Goal: Entertainment & Leisure: Consume media (video, audio)

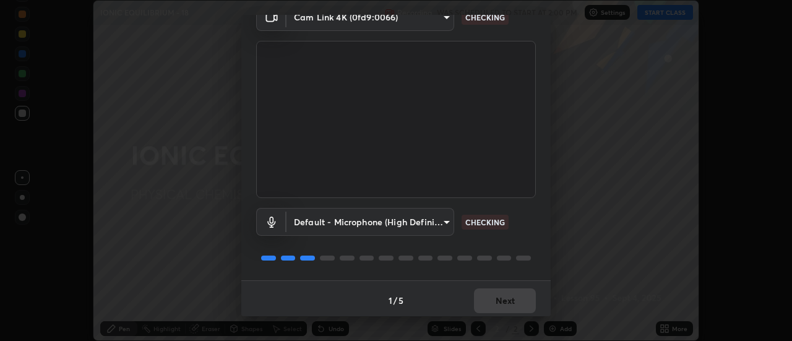
scroll to position [65, 0]
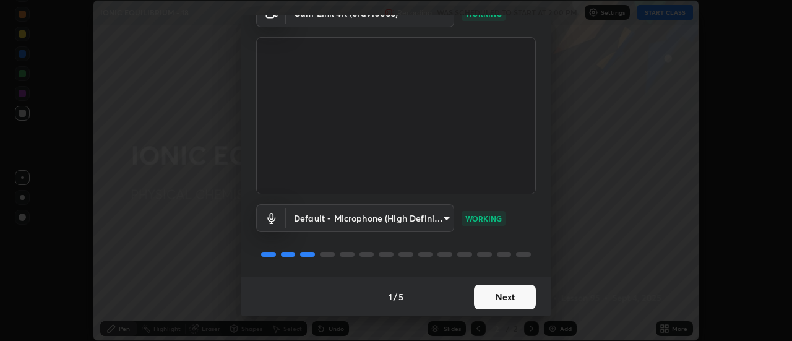
click at [510, 297] on button "Next" at bounding box center [505, 297] width 62 height 25
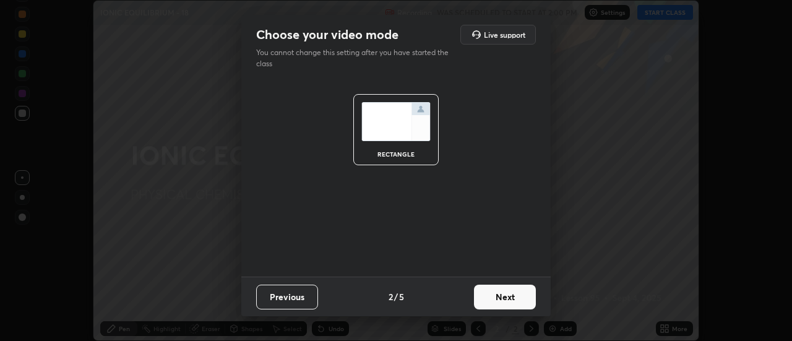
scroll to position [0, 0]
click at [510, 297] on button "Next" at bounding box center [505, 297] width 62 height 25
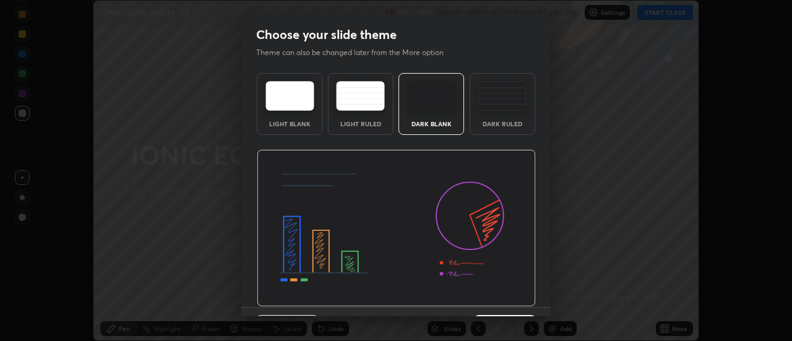
scroll to position [30, 0]
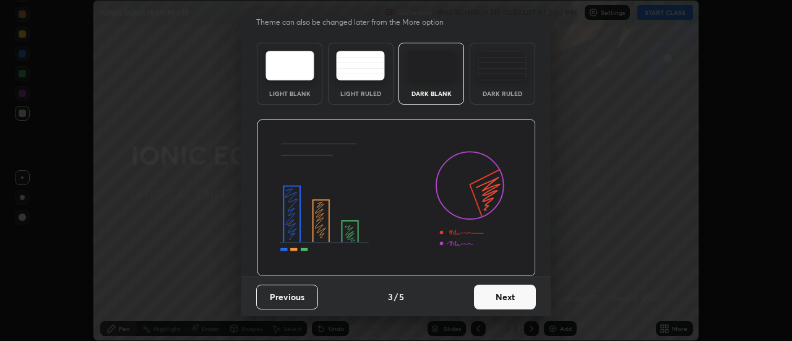
click at [507, 299] on button "Next" at bounding box center [505, 297] width 62 height 25
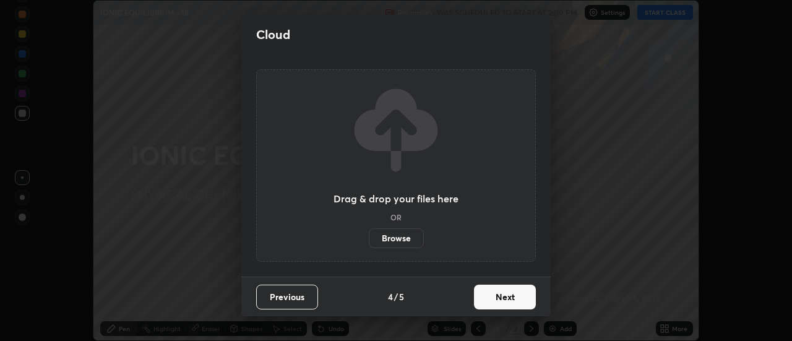
scroll to position [0, 0]
click at [510, 294] on button "Next" at bounding box center [505, 297] width 62 height 25
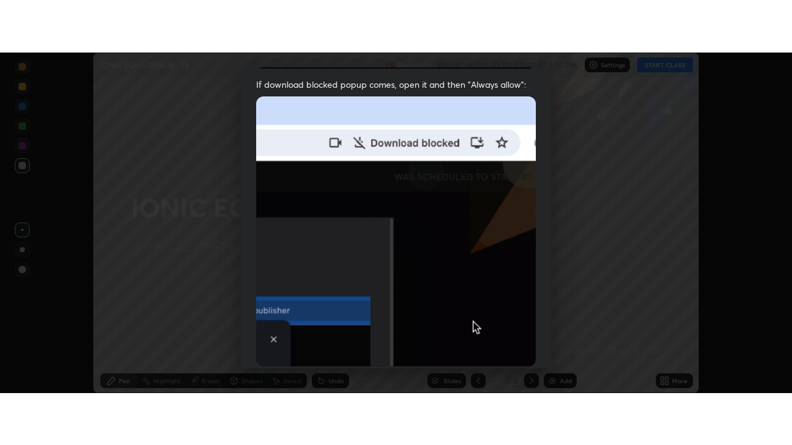
scroll to position [317, 0]
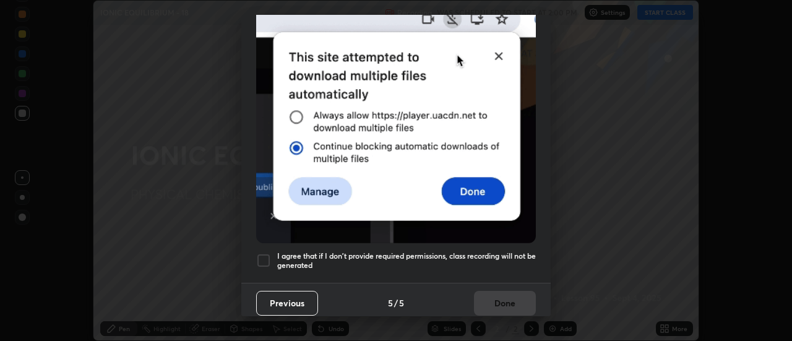
click at [507, 252] on h5 "I agree that if I don't provide required permissions, class recording will not …" at bounding box center [406, 260] width 259 height 19
click at [498, 301] on button "Done" at bounding box center [505, 303] width 62 height 25
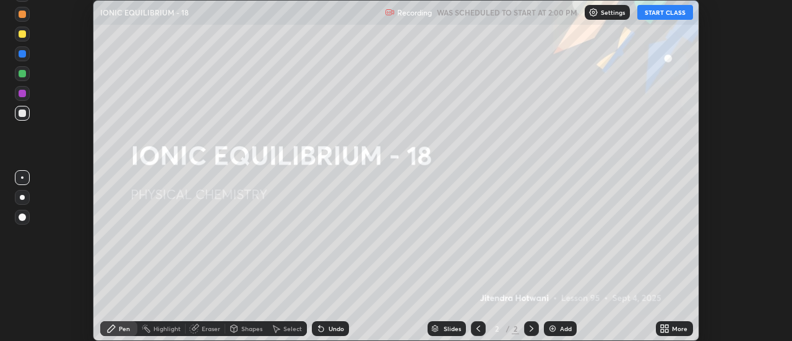
click at [654, 13] on button "START CLASS" at bounding box center [665, 12] width 56 height 15
click at [667, 326] on icon at bounding box center [666, 326] width 3 height 3
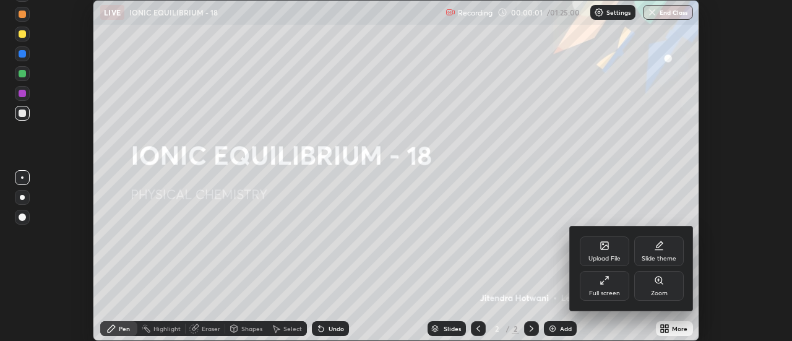
click at [610, 284] on div "Full screen" at bounding box center [604, 286] width 49 height 30
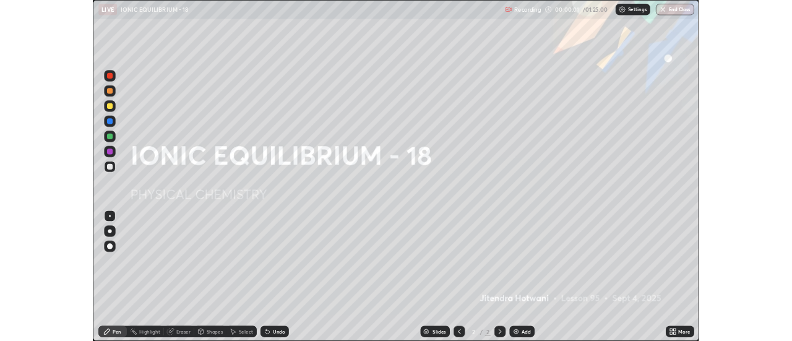
scroll to position [445, 792]
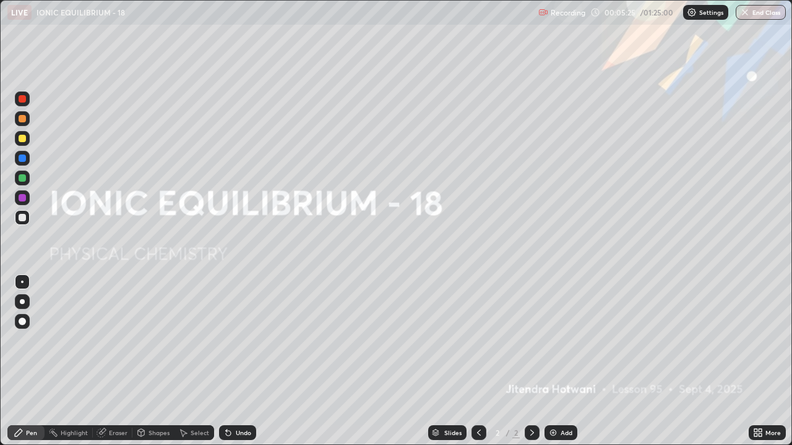
click at [558, 340] on div "Add" at bounding box center [560, 433] width 33 height 15
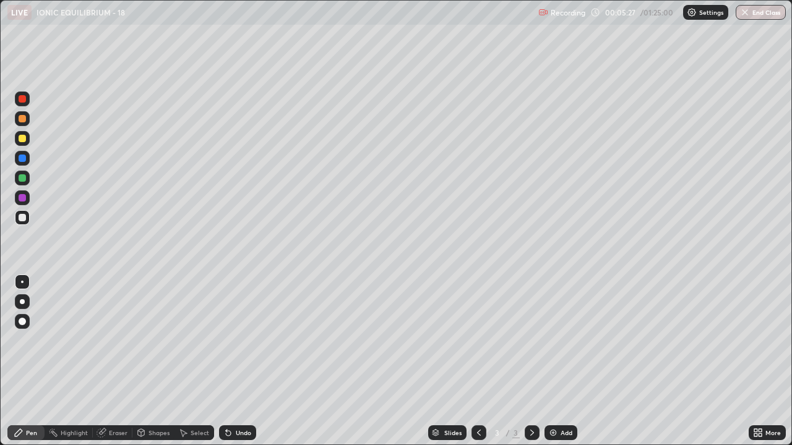
click at [23, 179] on div at bounding box center [22, 177] width 7 height 7
click at [22, 215] on div at bounding box center [22, 217] width 7 height 7
click at [243, 340] on div "Undo" at bounding box center [243, 433] width 15 height 6
click at [555, 340] on img at bounding box center [553, 433] width 10 height 10
click at [23, 179] on div at bounding box center [22, 177] width 7 height 7
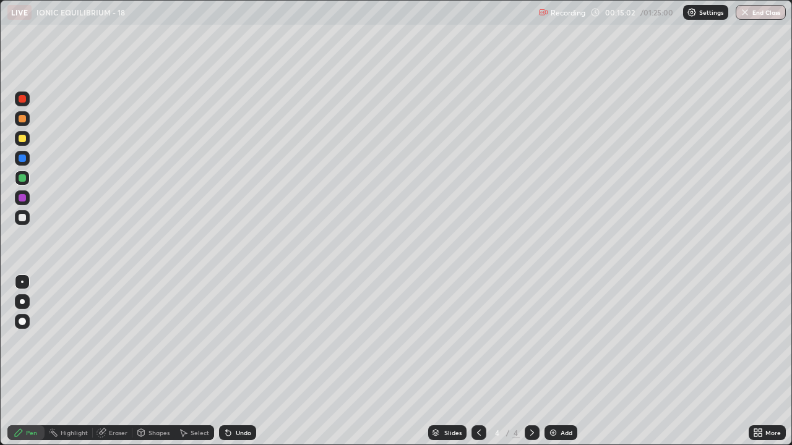
click at [236, 340] on div "Undo" at bounding box center [243, 433] width 15 height 6
click at [28, 218] on div at bounding box center [22, 217] width 15 height 15
click at [562, 340] on div "Add" at bounding box center [566, 433] width 12 height 6
click at [21, 181] on div at bounding box center [22, 177] width 7 height 7
click at [557, 340] on div "Add" at bounding box center [560, 433] width 33 height 15
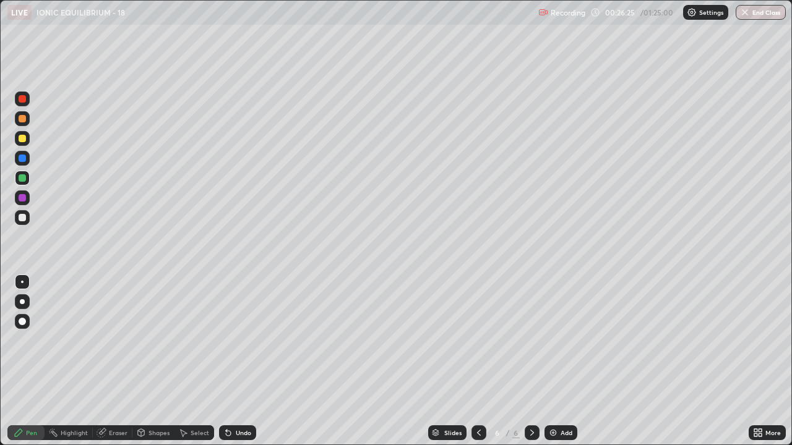
click at [22, 221] on div at bounding box center [22, 217] width 7 height 7
click at [22, 140] on div at bounding box center [22, 138] width 7 height 7
click at [28, 95] on div at bounding box center [22, 99] width 15 height 15
click at [23, 221] on div at bounding box center [22, 217] width 7 height 7
click at [554, 340] on img at bounding box center [553, 433] width 10 height 10
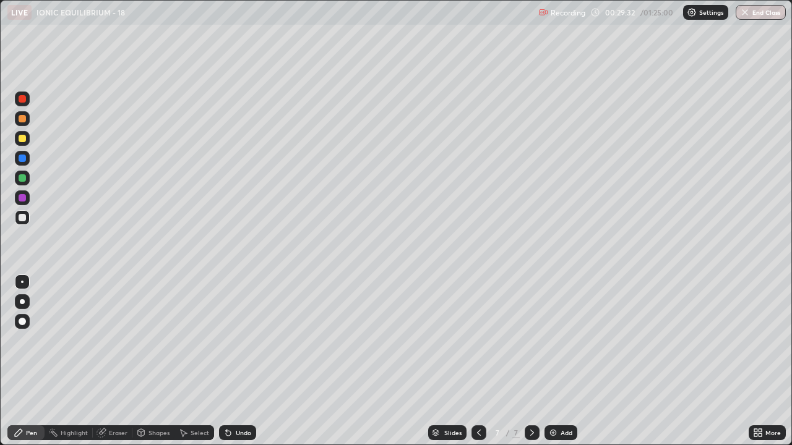
click at [477, 340] on icon at bounding box center [479, 433] width 10 height 10
click at [529, 340] on icon at bounding box center [532, 433] width 10 height 10
click at [239, 340] on div "Undo" at bounding box center [243, 433] width 15 height 6
click at [563, 340] on div "Add" at bounding box center [566, 433] width 12 height 6
click at [21, 139] on div at bounding box center [22, 138] width 7 height 7
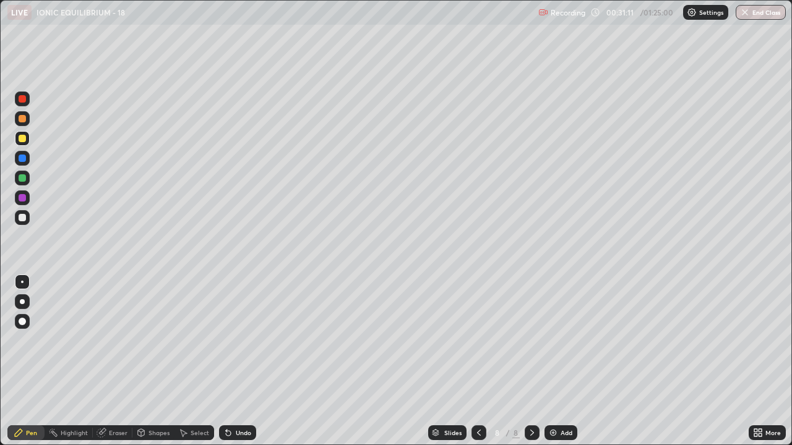
click at [25, 219] on div at bounding box center [22, 217] width 7 height 7
click at [21, 141] on div at bounding box center [22, 138] width 7 height 7
click at [20, 159] on div at bounding box center [22, 158] width 7 height 7
click at [20, 221] on div at bounding box center [22, 217] width 7 height 7
click at [560, 340] on div "Add" at bounding box center [566, 433] width 12 height 6
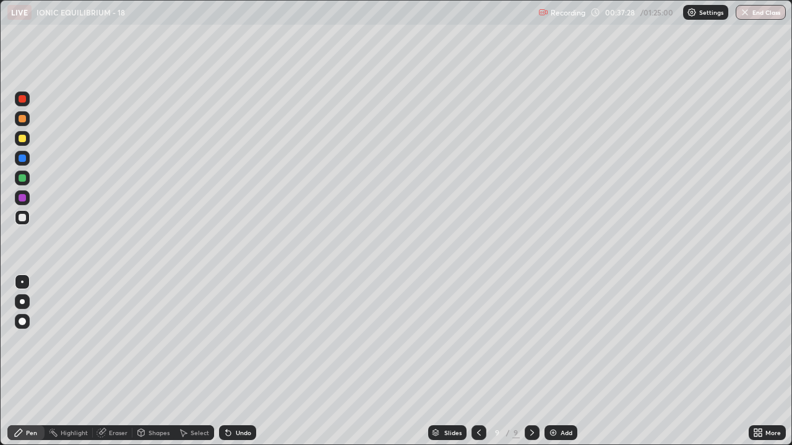
click at [471, 340] on div at bounding box center [478, 433] width 15 height 15
click at [532, 340] on icon at bounding box center [532, 433] width 10 height 10
click at [477, 340] on icon at bounding box center [479, 433] width 10 height 10
click at [531, 340] on icon at bounding box center [532, 433] width 10 height 10
click at [477, 340] on icon at bounding box center [479, 433] width 10 height 10
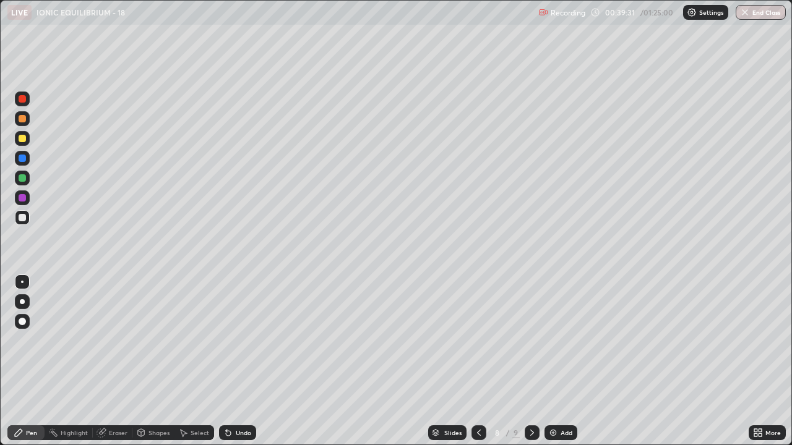
click at [531, 340] on icon at bounding box center [532, 433] width 10 height 10
click at [239, 340] on div "Undo" at bounding box center [243, 433] width 15 height 6
click at [558, 340] on div "Add" at bounding box center [560, 433] width 33 height 15
click at [236, 340] on div "Undo" at bounding box center [243, 433] width 15 height 6
click at [234, 340] on div "Undo" at bounding box center [237, 433] width 37 height 15
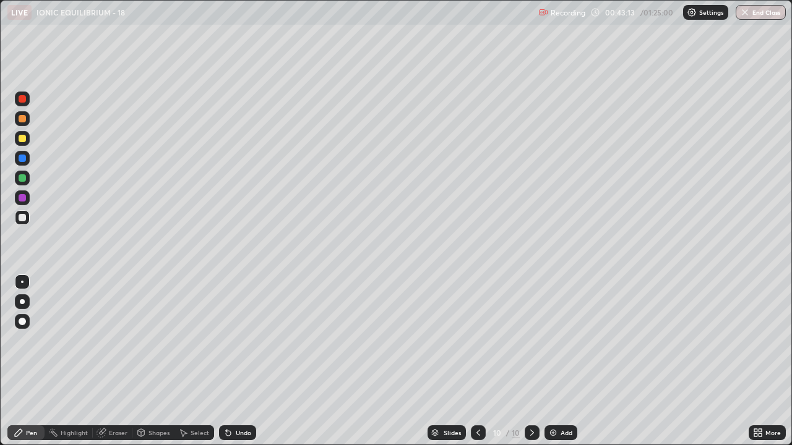
click at [234, 340] on div "Undo" at bounding box center [237, 433] width 37 height 15
click at [236, 340] on div "Undo" at bounding box center [243, 433] width 15 height 6
click at [477, 340] on icon at bounding box center [478, 433] width 10 height 10
click at [530, 340] on icon at bounding box center [532, 433] width 10 height 10
click at [239, 340] on div "Undo" at bounding box center [243, 433] width 15 height 6
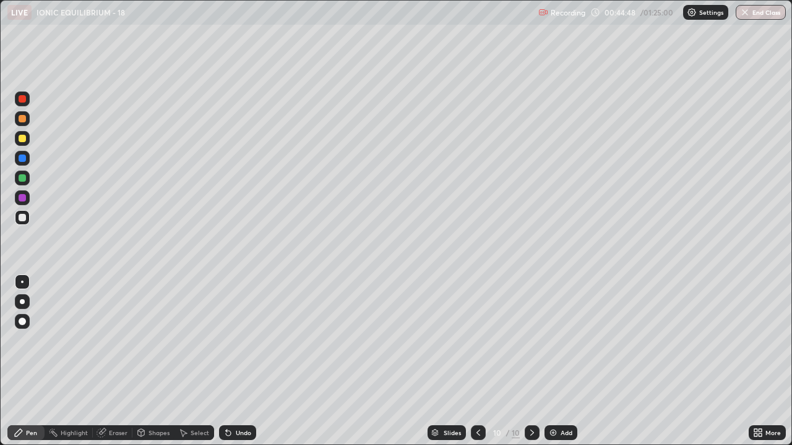
click at [238, 340] on div "Undo" at bounding box center [237, 433] width 37 height 15
click at [554, 340] on img at bounding box center [553, 433] width 10 height 10
click at [22, 160] on div at bounding box center [22, 158] width 7 height 7
click at [22, 218] on div at bounding box center [22, 217] width 7 height 7
click at [163, 340] on div "Shapes" at bounding box center [153, 433] width 42 height 15
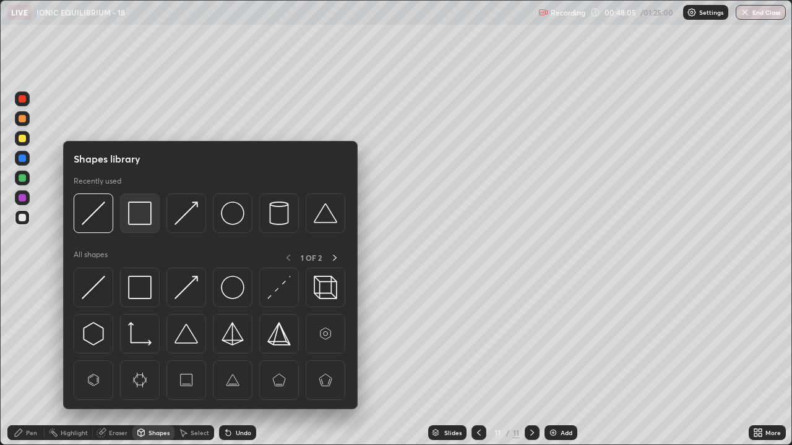
click at [138, 216] on img at bounding box center [140, 214] width 24 height 24
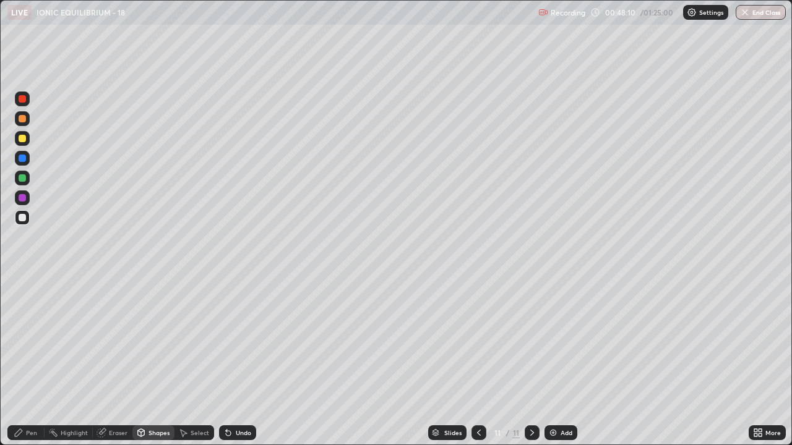
click at [34, 340] on div "Pen" at bounding box center [31, 433] width 11 height 6
click at [240, 340] on div "Undo" at bounding box center [243, 433] width 15 height 6
click at [241, 340] on div "Undo" at bounding box center [237, 433] width 37 height 15
click at [243, 340] on div "Undo" at bounding box center [237, 433] width 37 height 15
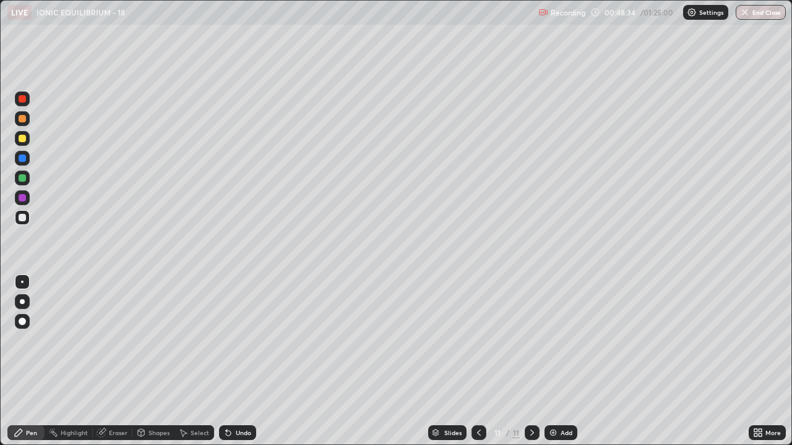
click at [244, 340] on div "Undo" at bounding box center [237, 433] width 37 height 15
click at [20, 198] on div at bounding box center [22, 197] width 7 height 7
click at [22, 218] on div at bounding box center [22, 217] width 7 height 7
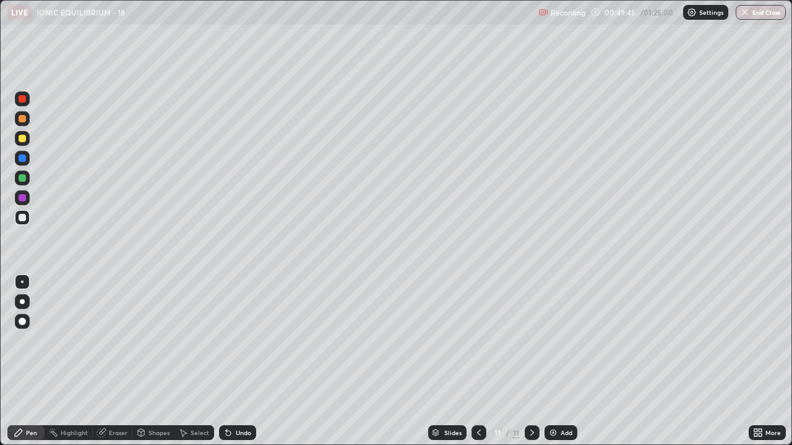
click at [477, 340] on icon at bounding box center [479, 433] width 10 height 10
click at [531, 340] on icon at bounding box center [532, 433] width 10 height 10
click at [21, 198] on div at bounding box center [22, 197] width 7 height 7
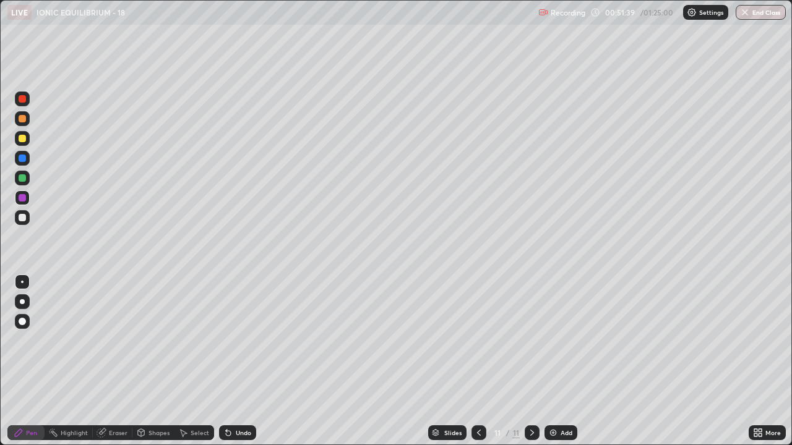
click at [21, 177] on div at bounding box center [22, 177] width 7 height 7
click at [22, 220] on div at bounding box center [22, 217] width 7 height 7
click at [24, 201] on div at bounding box center [22, 197] width 7 height 7
click at [20, 140] on div at bounding box center [22, 138] width 7 height 7
click at [571, 340] on div "Add" at bounding box center [566, 433] width 12 height 6
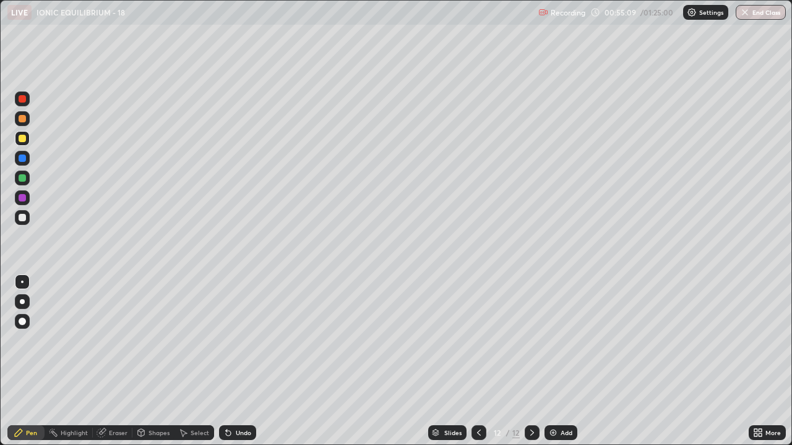
click at [24, 220] on div at bounding box center [22, 217] width 7 height 7
click at [472, 340] on div at bounding box center [478, 433] width 15 height 15
click at [477, 340] on icon at bounding box center [479, 433] width 10 height 10
click at [530, 340] on icon at bounding box center [532, 433] width 10 height 10
click at [531, 340] on icon at bounding box center [532, 433] width 10 height 10
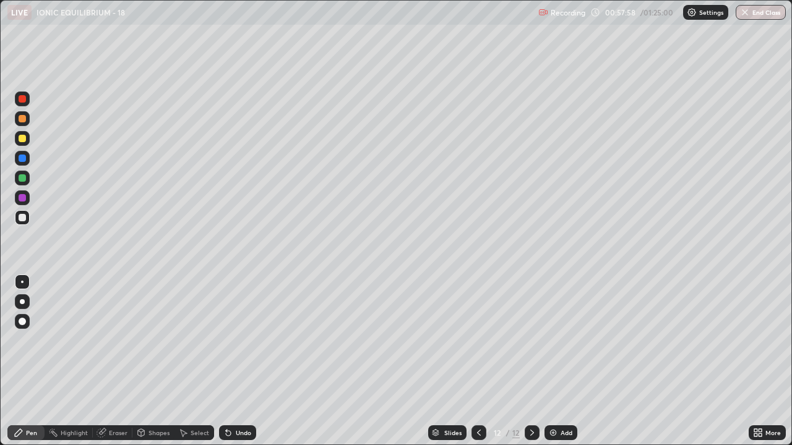
click at [554, 340] on img at bounding box center [553, 433] width 10 height 10
click at [477, 340] on icon at bounding box center [479, 433] width 10 height 10
click at [531, 340] on icon at bounding box center [532, 433] width 10 height 10
click at [477, 340] on icon at bounding box center [479, 433] width 10 height 10
click at [479, 340] on icon at bounding box center [479, 433] width 10 height 10
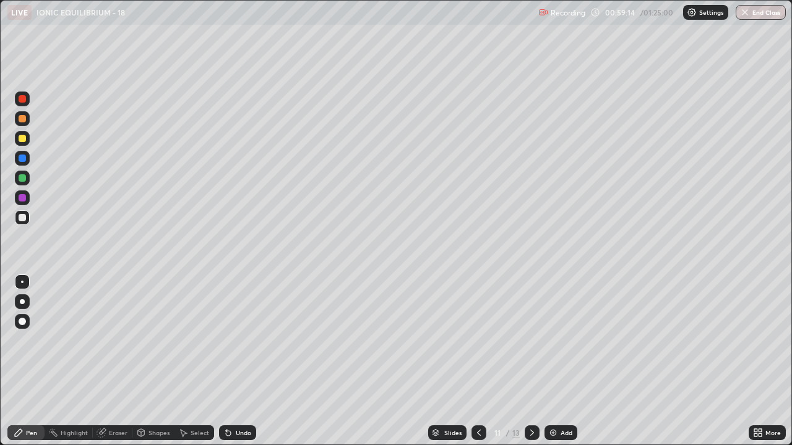
click at [536, 340] on div at bounding box center [531, 433] width 15 height 15
click at [531, 340] on icon at bounding box center [532, 433] width 4 height 6
click at [479, 340] on icon at bounding box center [479, 433] width 10 height 10
click at [477, 340] on icon at bounding box center [479, 433] width 4 height 6
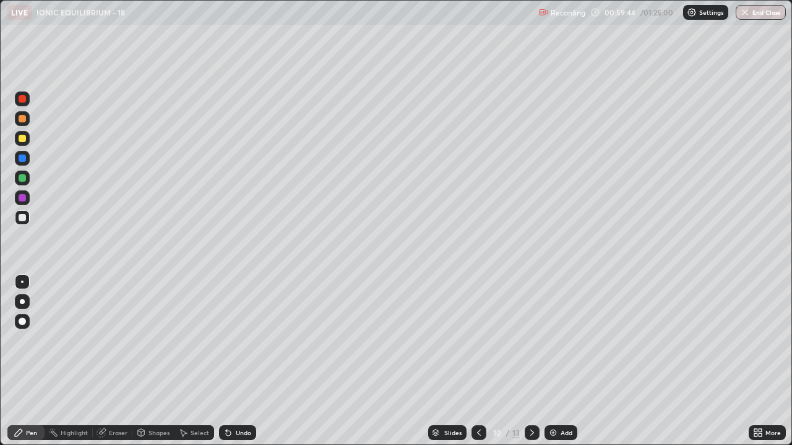
click at [477, 340] on icon at bounding box center [479, 433] width 4 height 6
click at [475, 340] on div at bounding box center [478, 433] width 15 height 15
click at [477, 340] on icon at bounding box center [479, 433] width 10 height 10
click at [476, 340] on div at bounding box center [478, 433] width 15 height 25
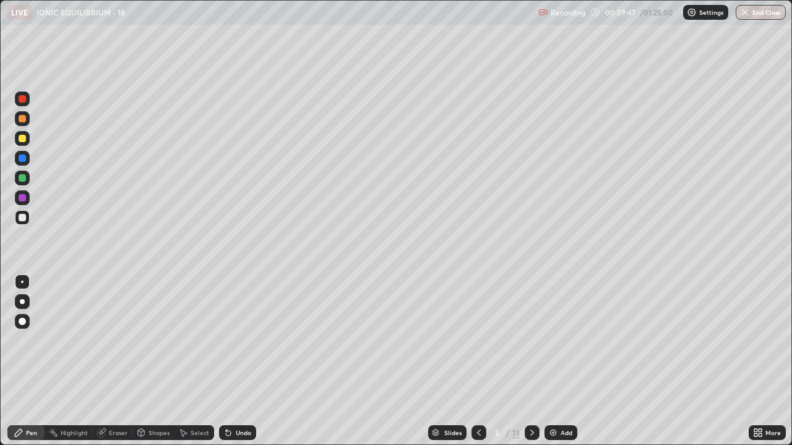
click at [477, 340] on icon at bounding box center [479, 433] width 4 height 6
click at [476, 340] on icon at bounding box center [479, 433] width 10 height 10
click at [24, 198] on div at bounding box center [22, 197] width 7 height 7
click at [529, 340] on icon at bounding box center [532, 433] width 10 height 10
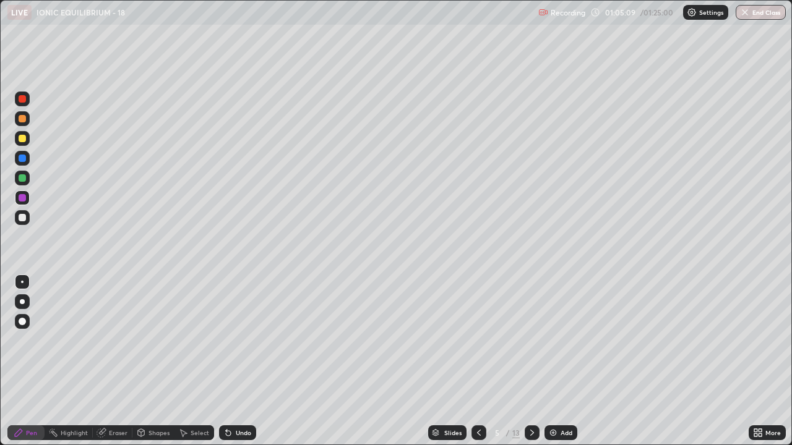
click at [531, 340] on icon at bounding box center [532, 433] width 4 height 6
click at [531, 340] on icon at bounding box center [532, 433] width 10 height 10
click at [530, 340] on icon at bounding box center [532, 433] width 10 height 10
click at [747, 16] on img "button" at bounding box center [745, 12] width 10 height 10
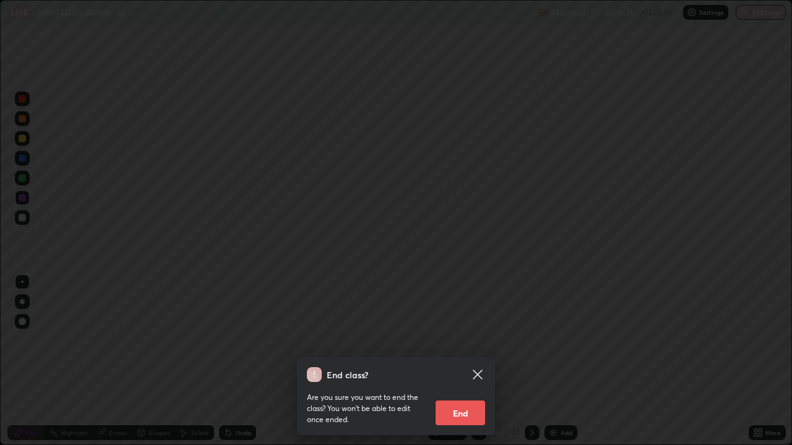
click at [468, 340] on button "End" at bounding box center [459, 413] width 49 height 25
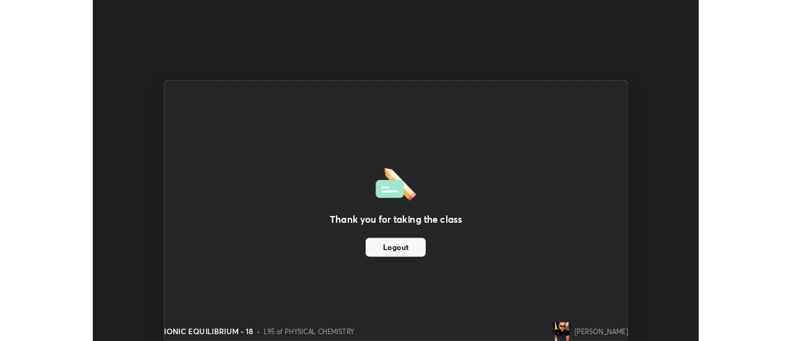
scroll to position [61508, 61057]
